Goal: Task Accomplishment & Management: Complete application form

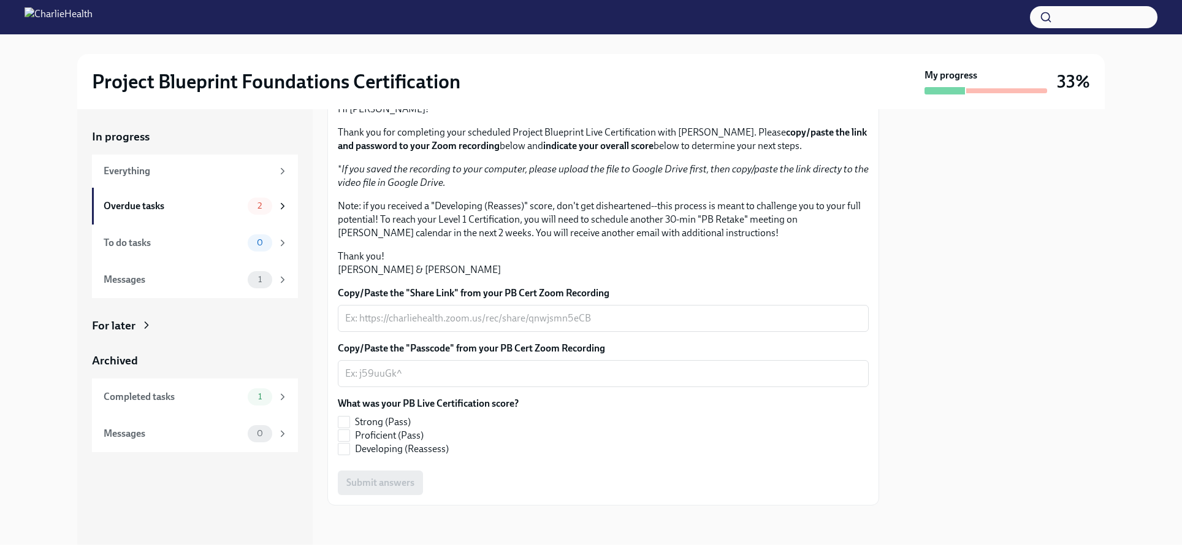
scroll to position [226, 0]
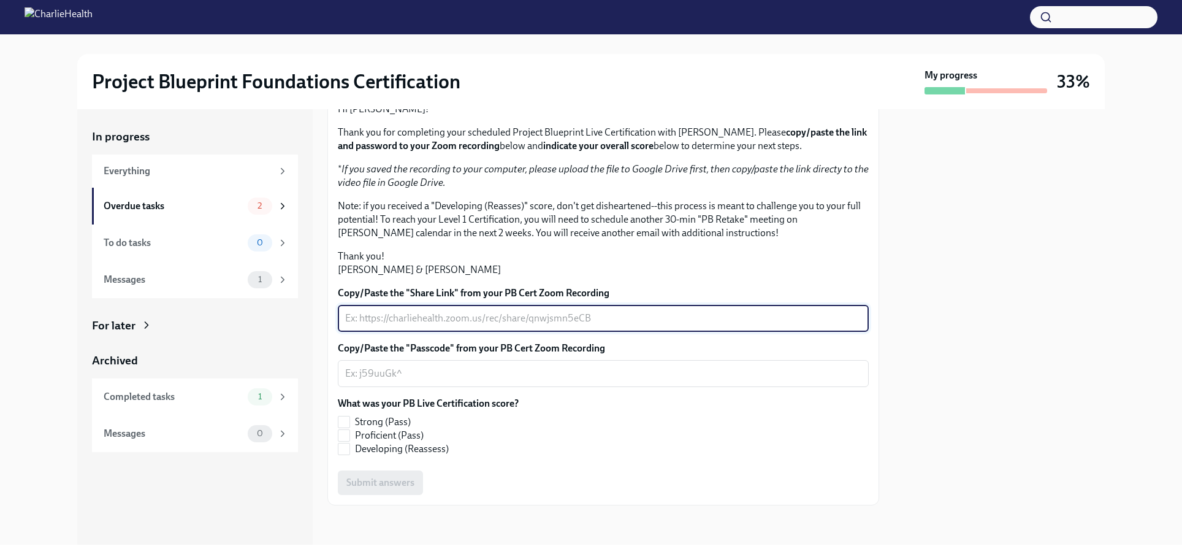
paste textarea "[URL][DOMAIN_NAME]"
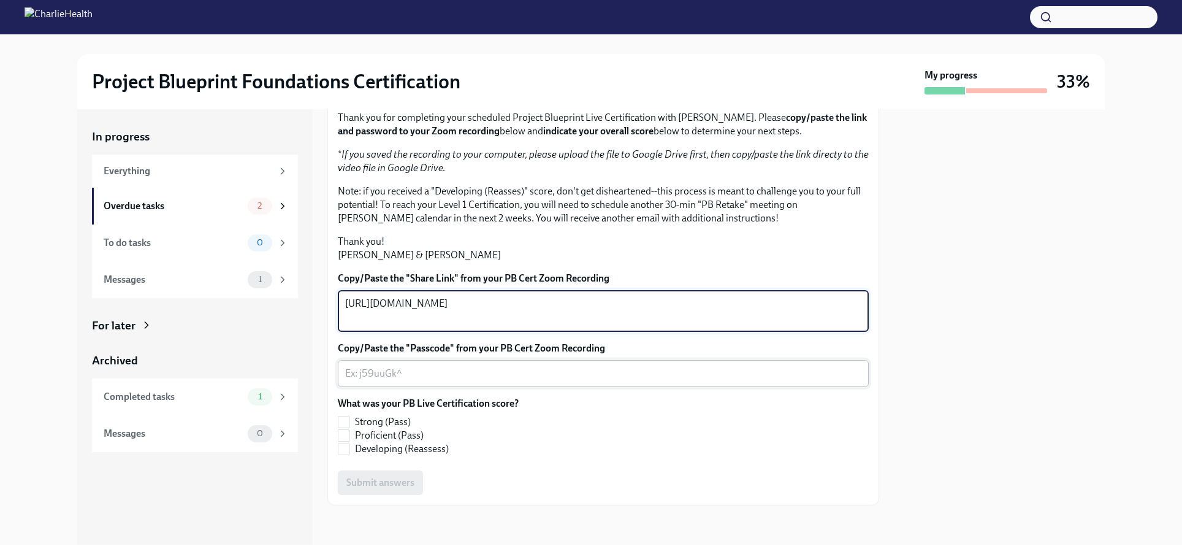
type textarea "[URL][DOMAIN_NAME]"
click at [450, 381] on textarea "Copy/Paste the "Passcode" from your PB Cert Zoom Recording" at bounding box center [603, 373] width 516 height 15
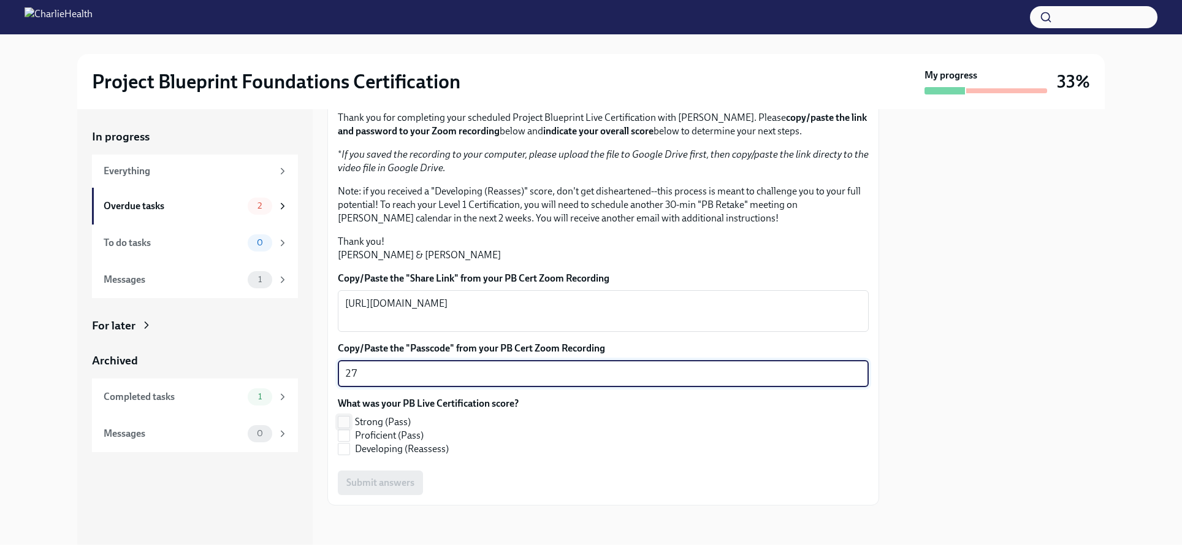
type textarea "27"
click at [345, 427] on input "Strong (Pass)" at bounding box center [343, 421] width 11 height 11
checkbox input "true"
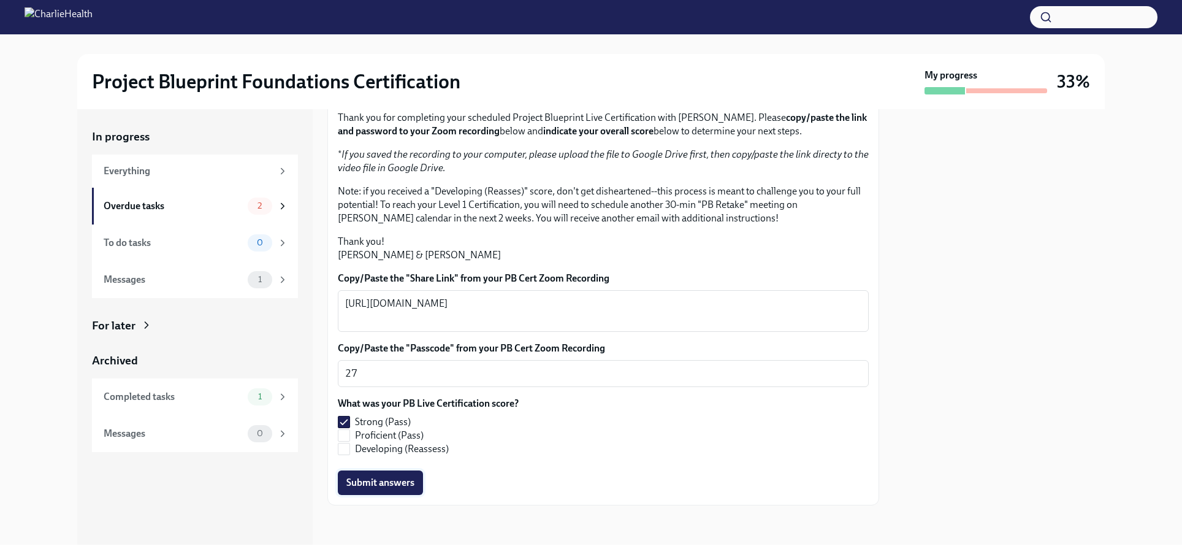
scroll to position [241, 0]
click at [370, 483] on span "Submit answers" at bounding box center [380, 482] width 68 height 12
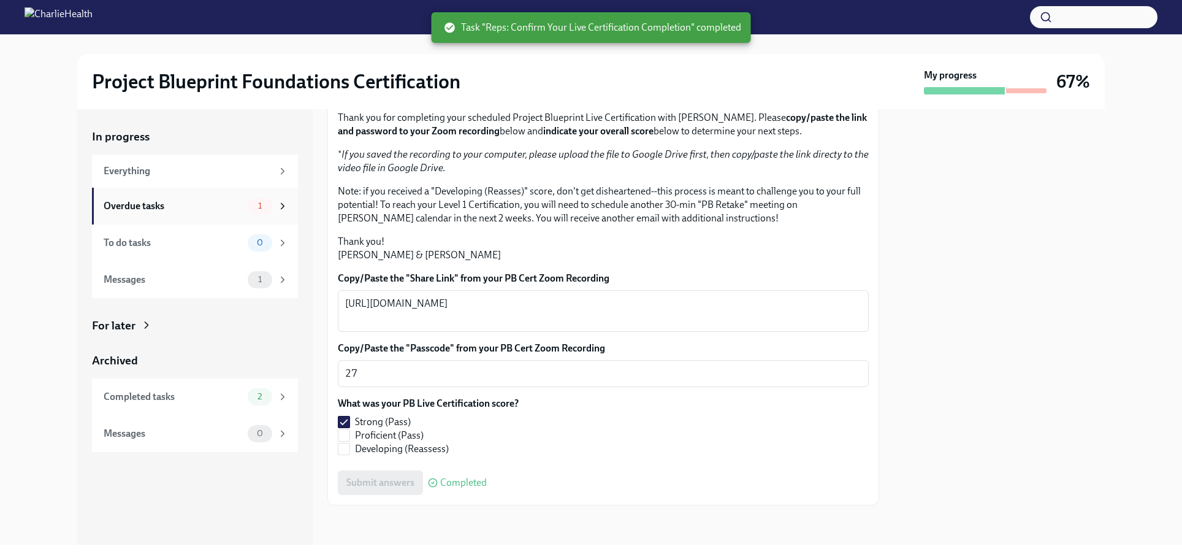
click at [204, 200] on div "Overdue tasks" at bounding box center [173, 205] width 139 height 13
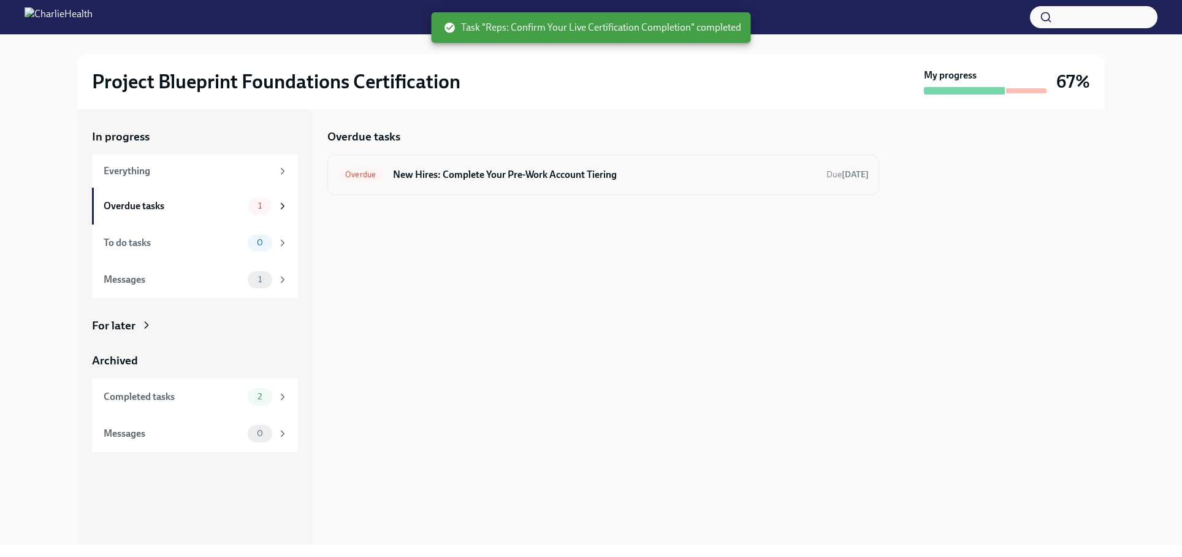
click at [559, 182] on div "Overdue New Hires: Complete Your Pre-Work Account Tiering Due [DATE]" at bounding box center [603, 175] width 531 height 20
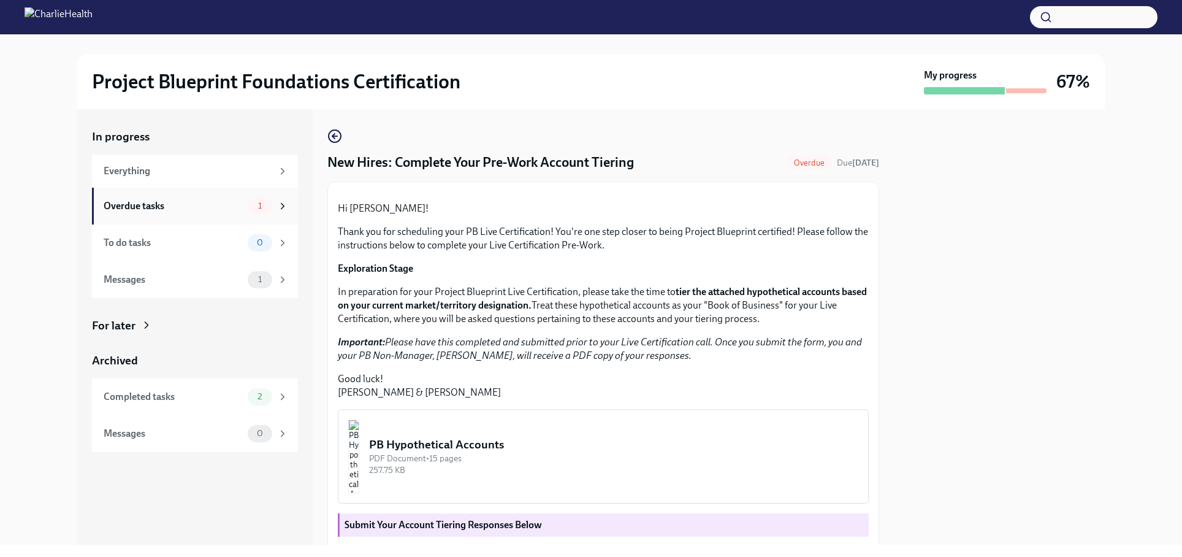
click at [226, 196] on div "Overdue tasks 1" at bounding box center [195, 206] width 206 height 37
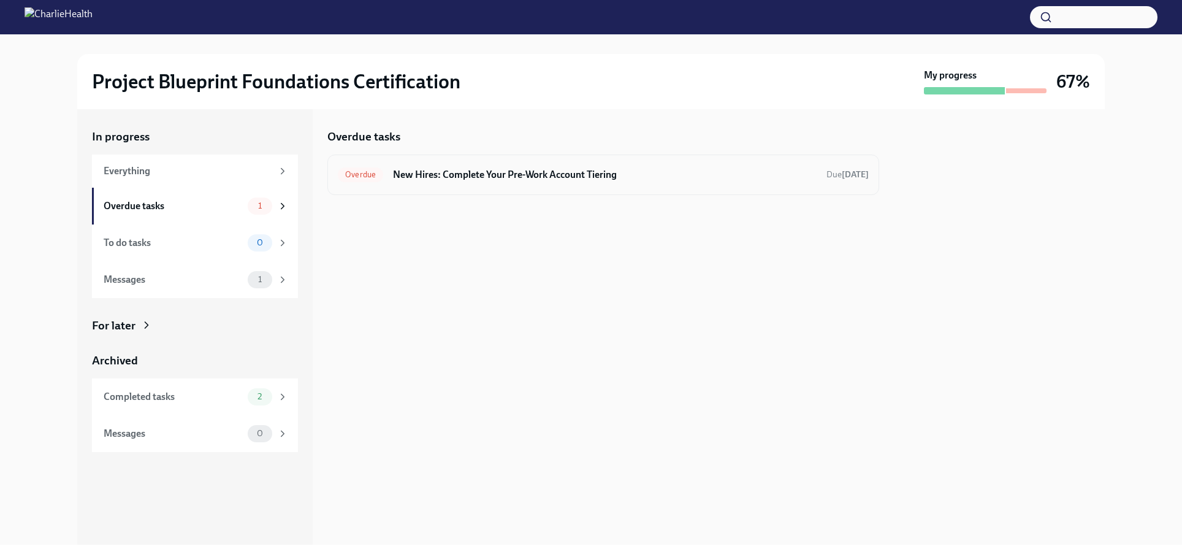
click at [525, 181] on div "Overdue New Hires: Complete Your Pre-Work Account Tiering Due [DATE]" at bounding box center [603, 175] width 531 height 20
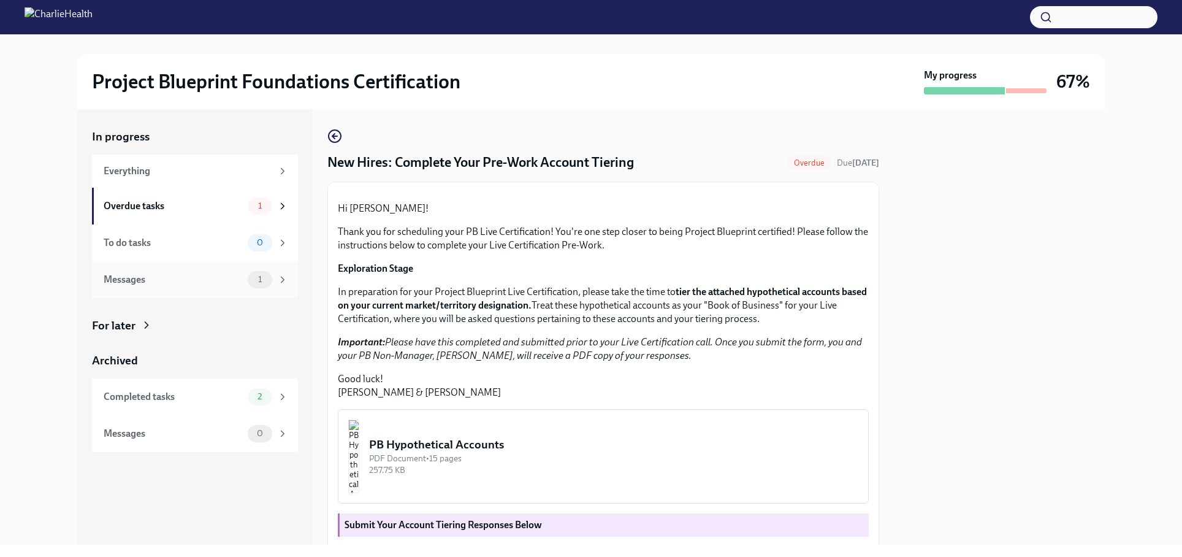
click at [221, 275] on div "Messages" at bounding box center [173, 279] width 139 height 13
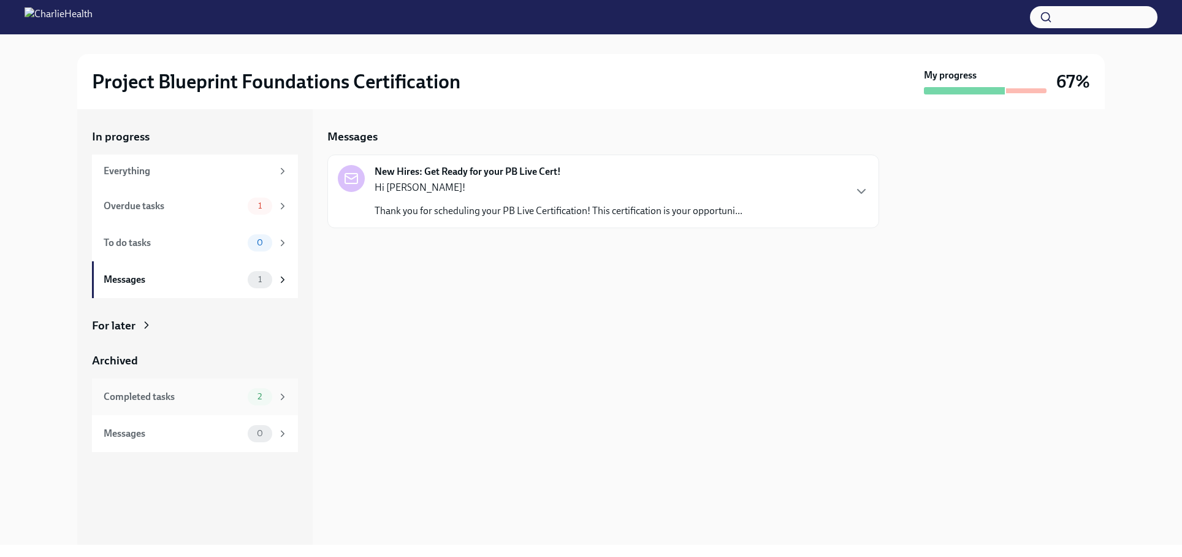
click at [215, 392] on div "Completed tasks" at bounding box center [173, 396] width 139 height 13
